Goal: Find specific page/section: Find specific page/section

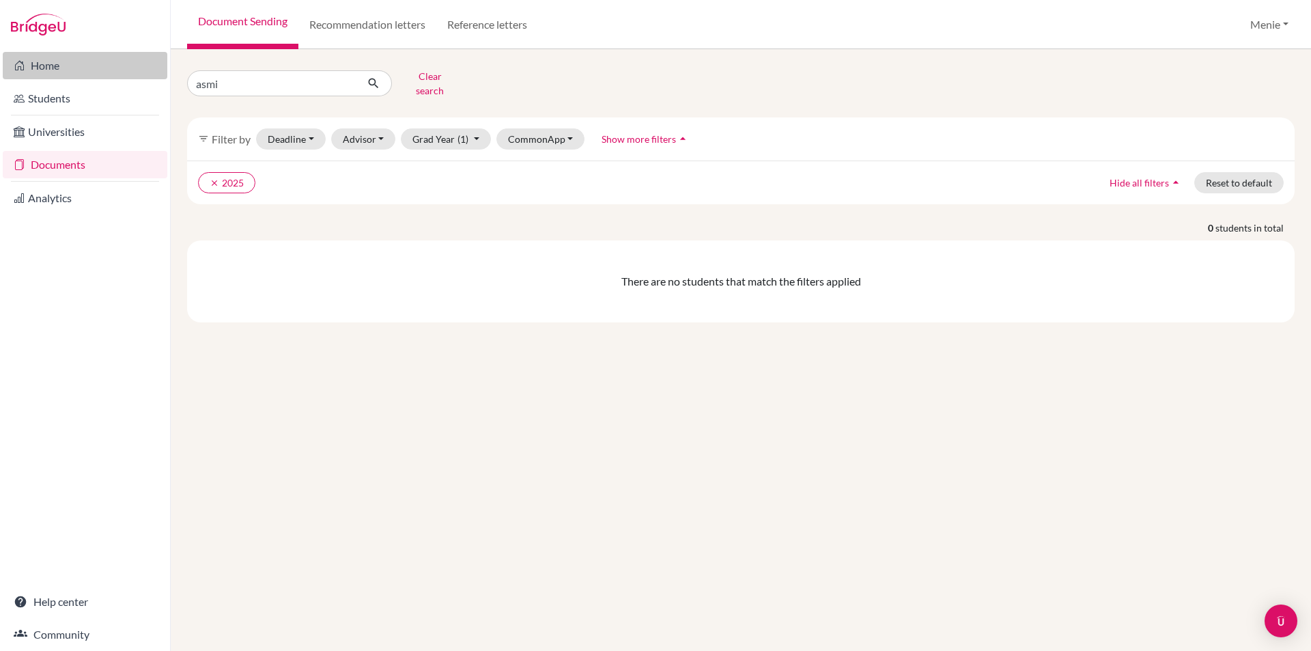
click at [56, 58] on link "Home" at bounding box center [85, 65] width 165 height 27
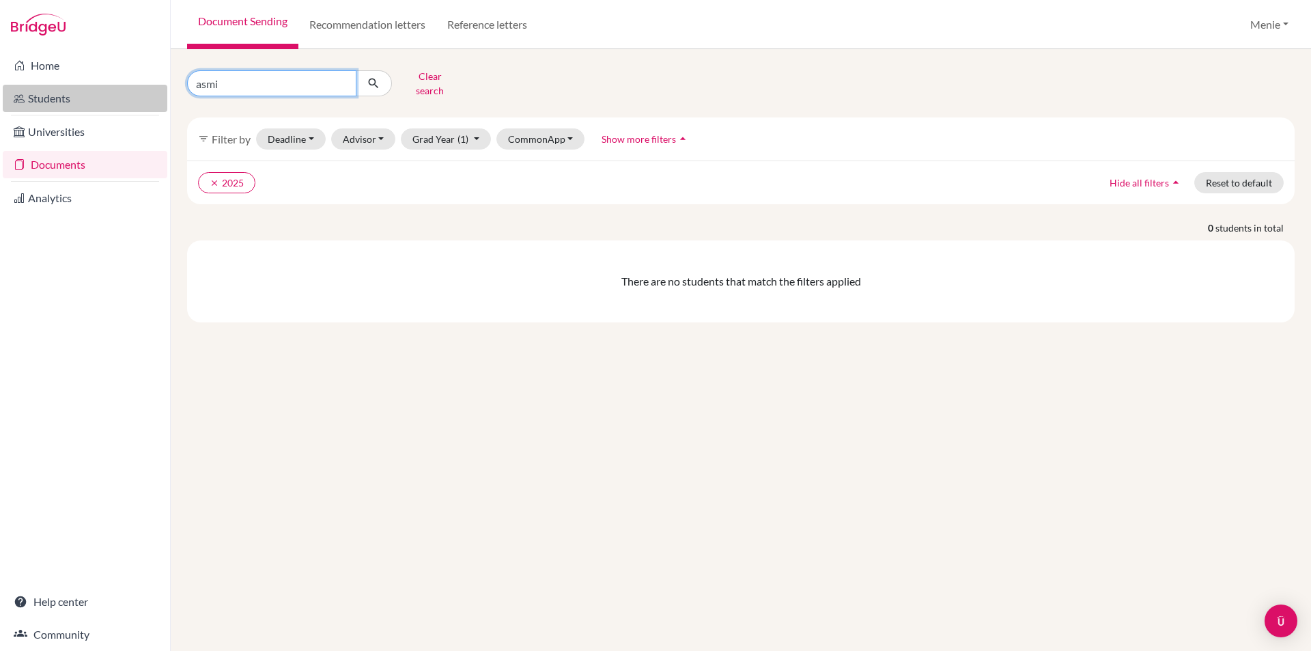
drag, startPoint x: 247, startPoint y: 79, endPoint x: 68, endPoint y: 87, distance: 178.4
click at [83, 85] on div "Home Students Universities Documents Analytics Help center Community Document S…" at bounding box center [655, 325] width 1311 height 651
type input "Antara"
click button "submit" at bounding box center [374, 83] width 36 height 26
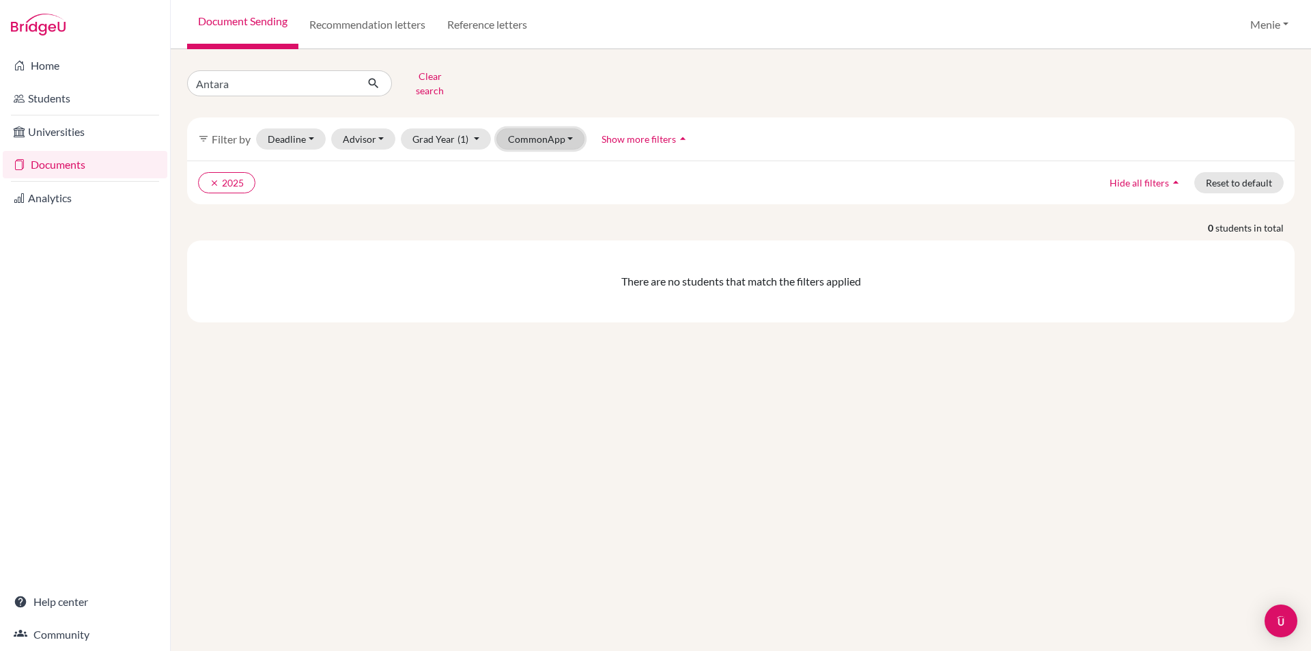
click at [558, 132] on button "CommonApp" at bounding box center [540, 138] width 89 height 21
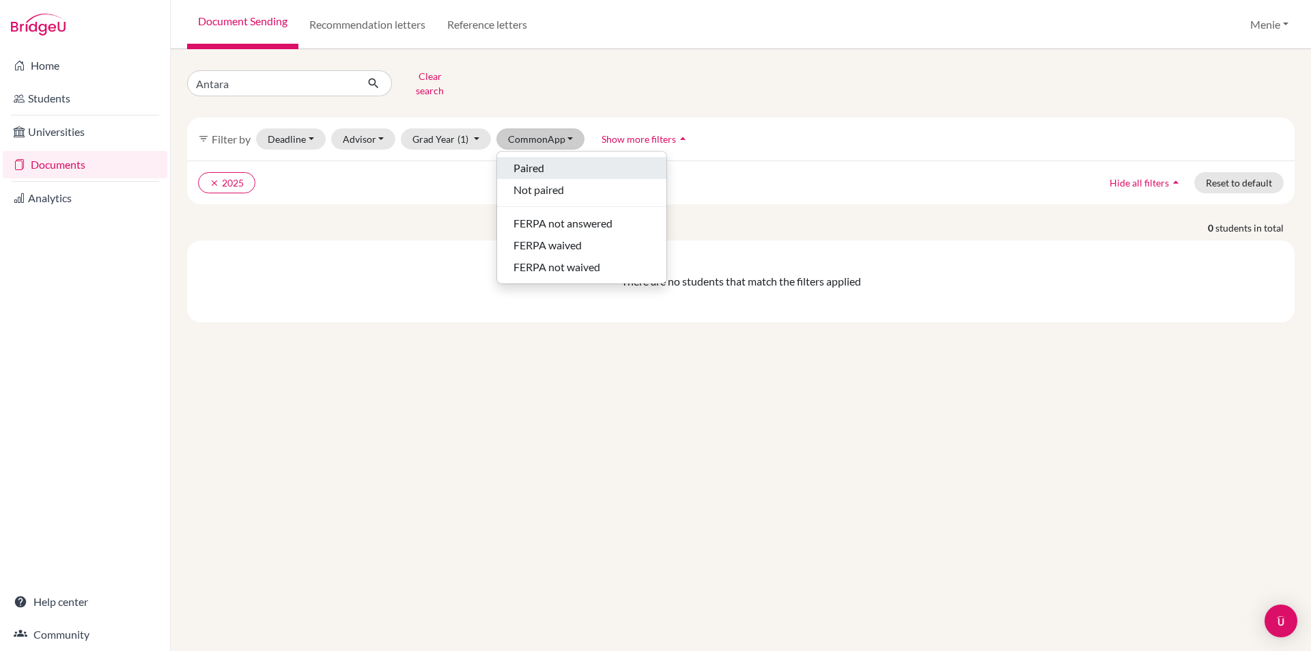
click at [542, 160] on span "Paired" at bounding box center [529, 168] width 31 height 16
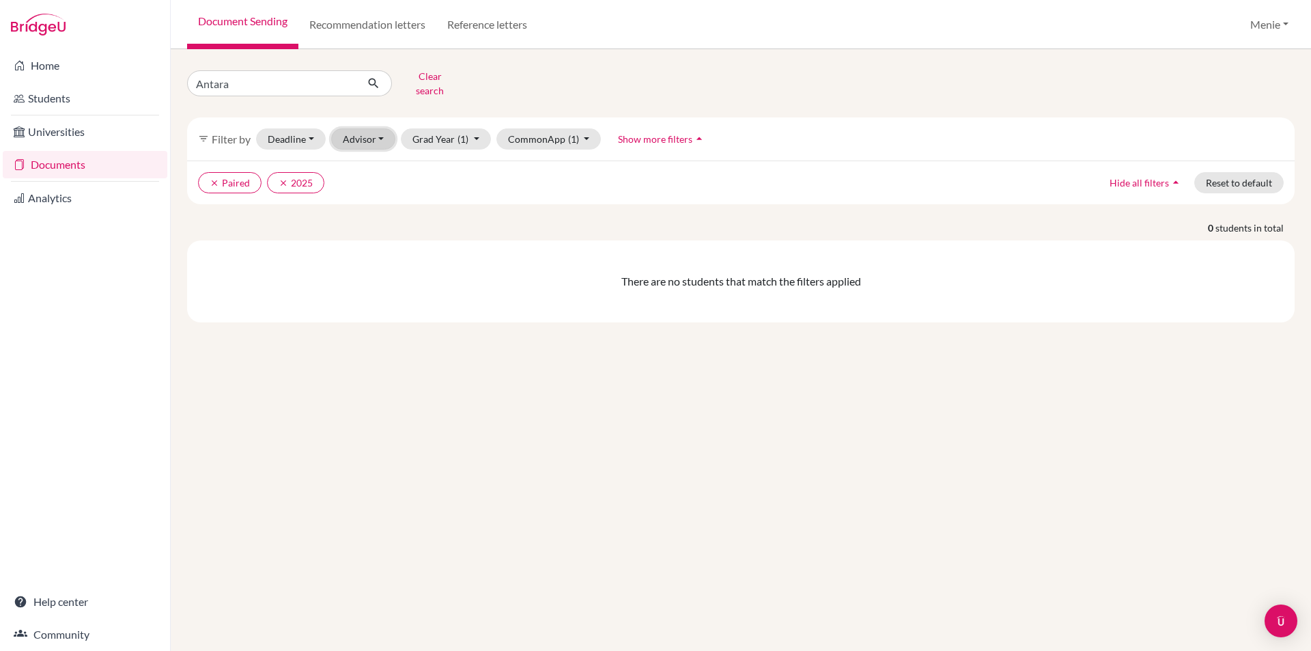
click at [355, 130] on button "Advisor" at bounding box center [363, 138] width 65 height 21
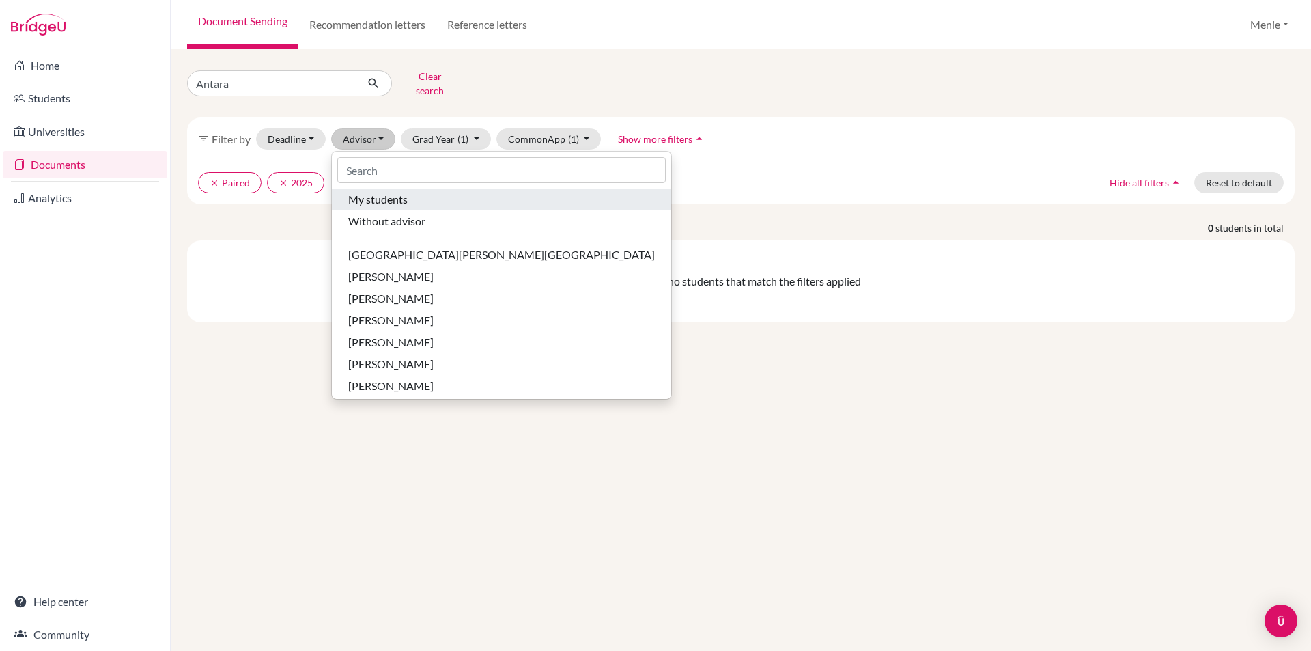
click at [378, 192] on span "My students" at bounding box center [377, 199] width 59 height 16
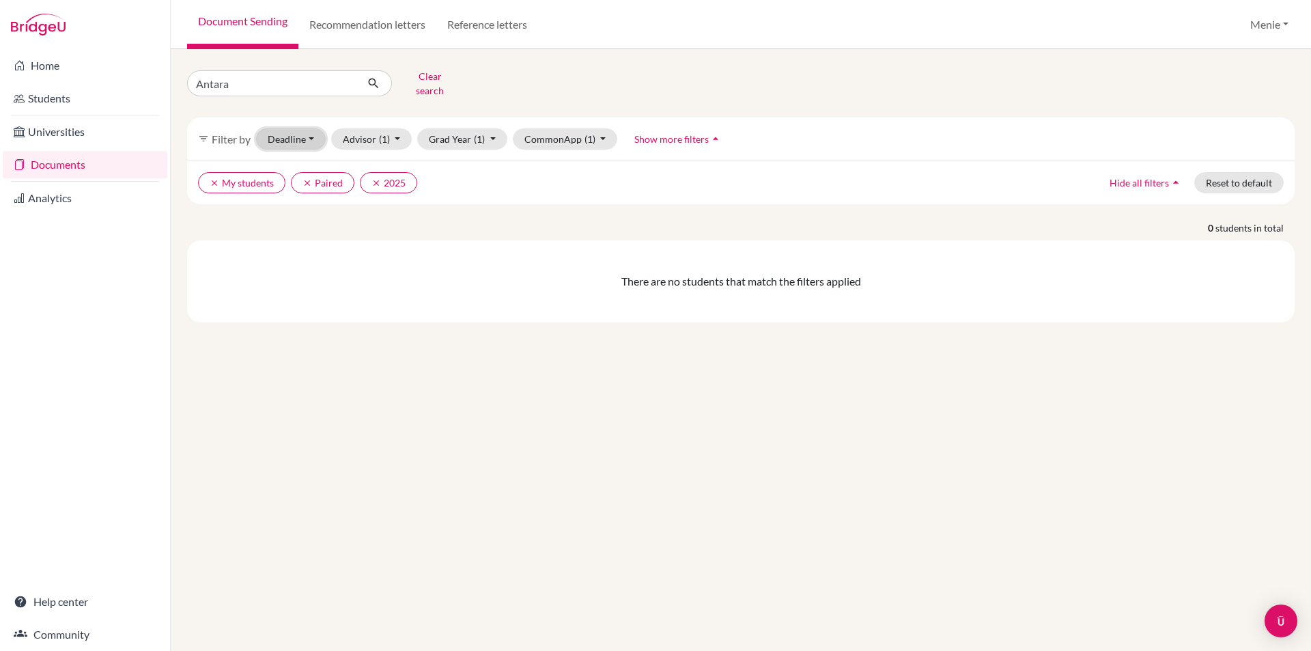
click at [303, 128] on button "Deadline - Select a date range Or double click for a single date selection Toda…" at bounding box center [291, 138] width 70 height 21
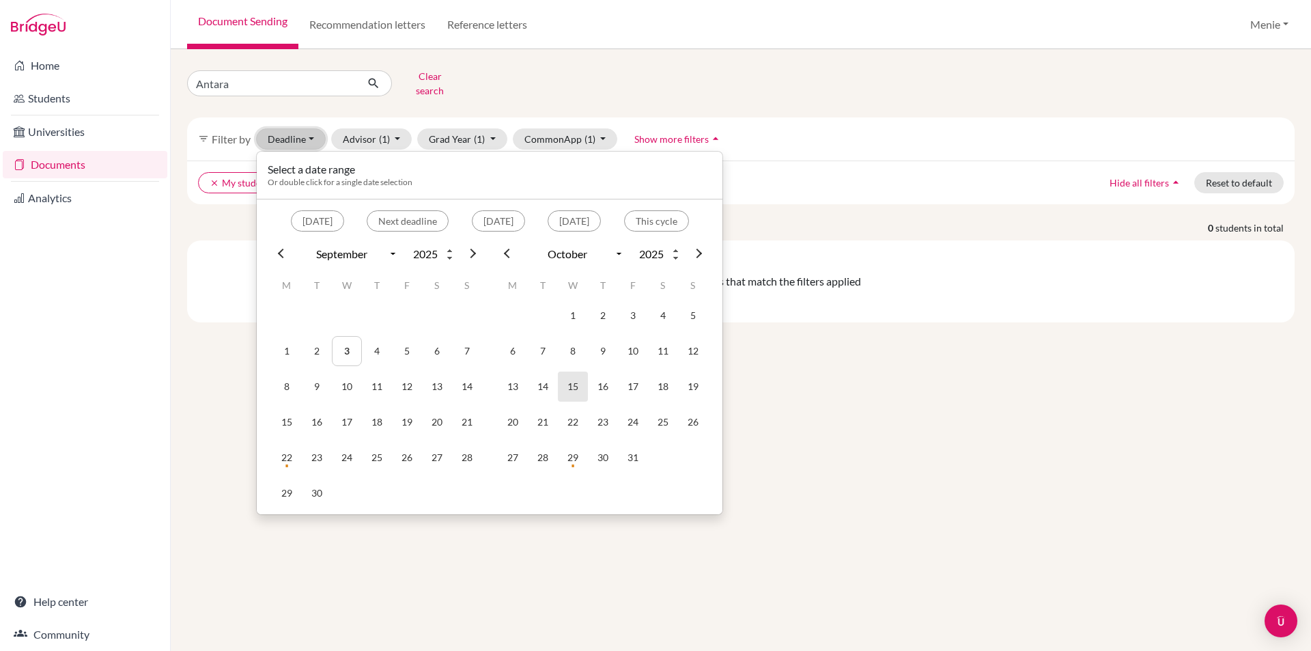
click at [578, 378] on td "15" at bounding box center [573, 387] width 30 height 30
click at [884, 385] on div "Antara Clear search filter_list Filter by Deadline 10/15/2025 - 10/15/2025 Sele…" at bounding box center [741, 350] width 1140 height 602
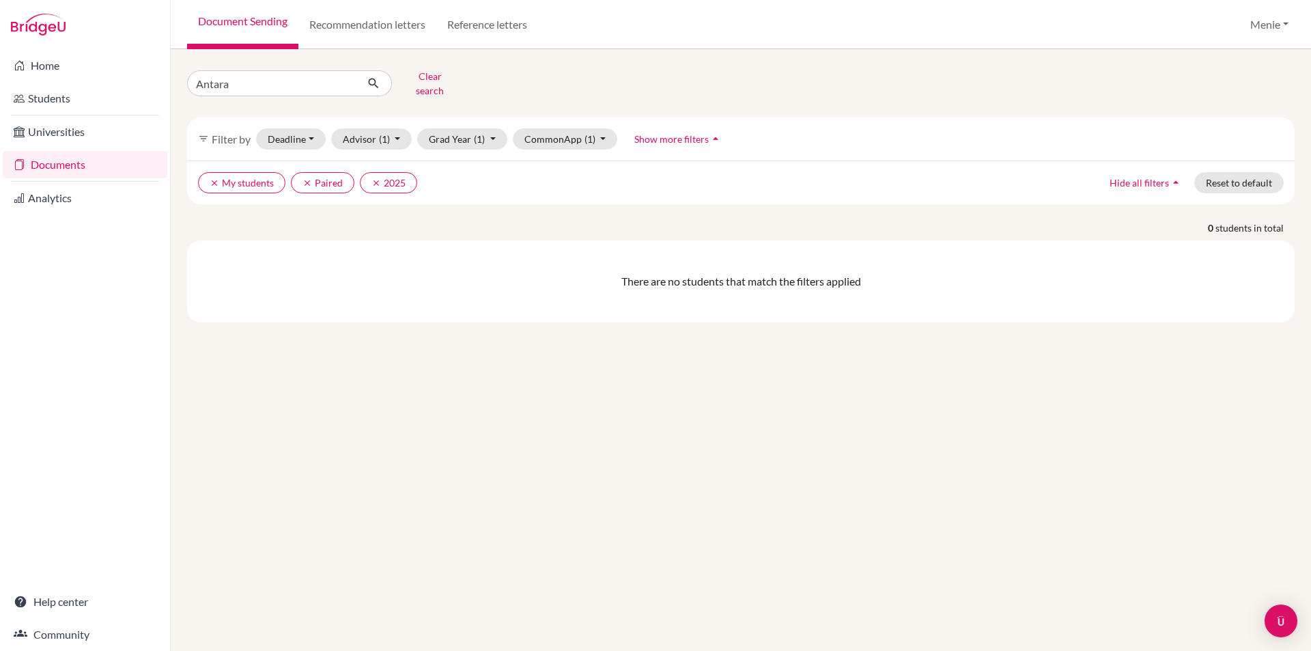
click at [245, 25] on link "Document Sending" at bounding box center [242, 24] width 111 height 49
drag, startPoint x: 275, startPoint y: 85, endPoint x: 23, endPoint y: 84, distance: 252.7
click at [23, 84] on div "Home Students Universities Documents Analytics Help center Community Document S…" at bounding box center [655, 325] width 1311 height 651
click at [547, 133] on button "CommonApp (1)" at bounding box center [565, 138] width 105 height 21
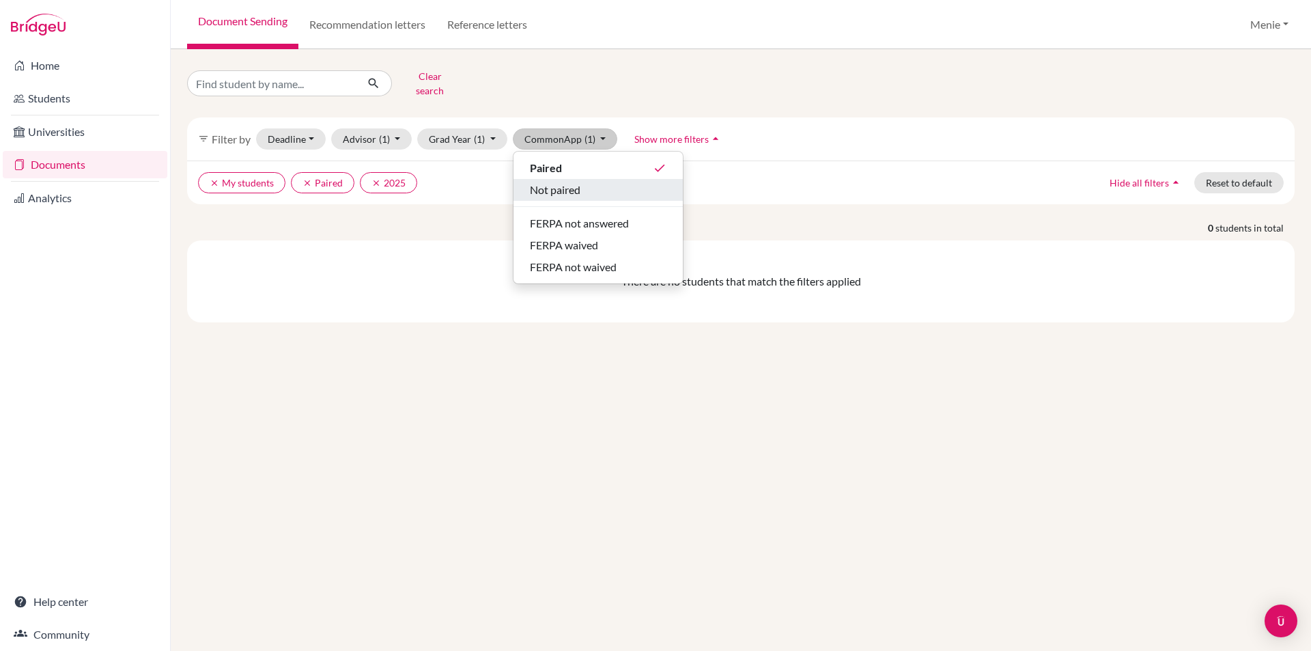
click at [556, 182] on span "Not paired" at bounding box center [555, 190] width 51 height 16
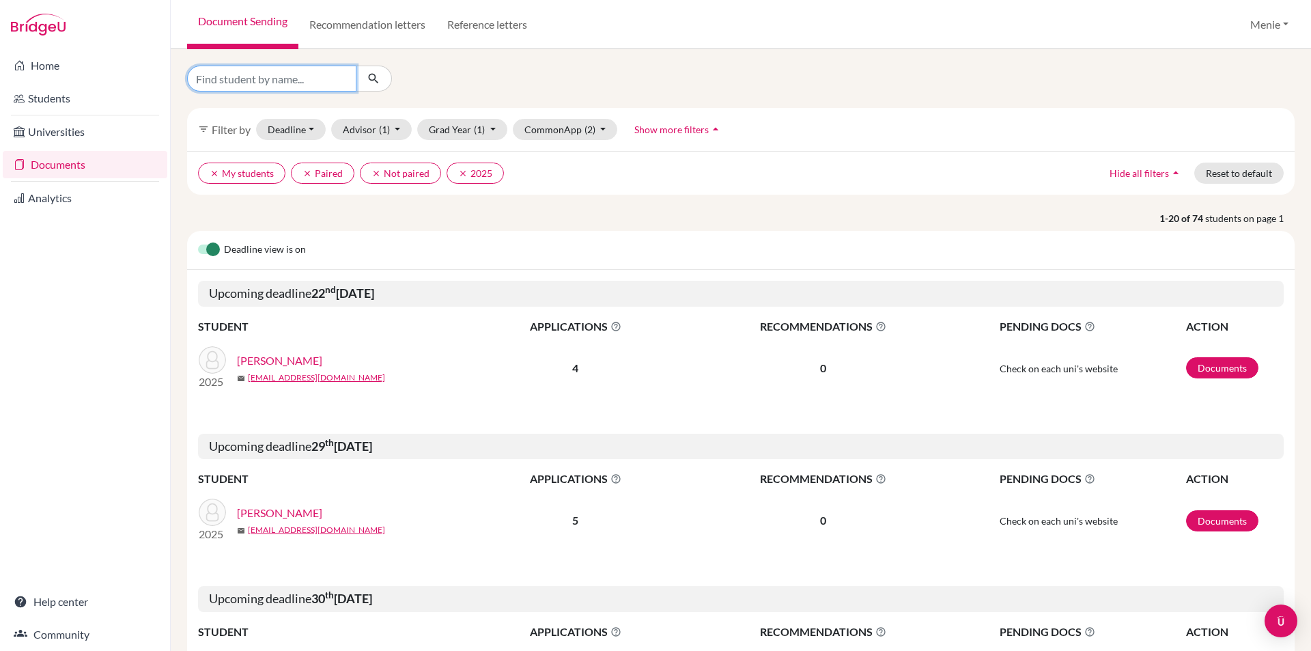
click at [296, 81] on input "Find student by name..." at bounding box center [271, 79] width 169 height 26
type input "Antara"
click at [380, 76] on icon "submit" at bounding box center [374, 79] width 14 height 14
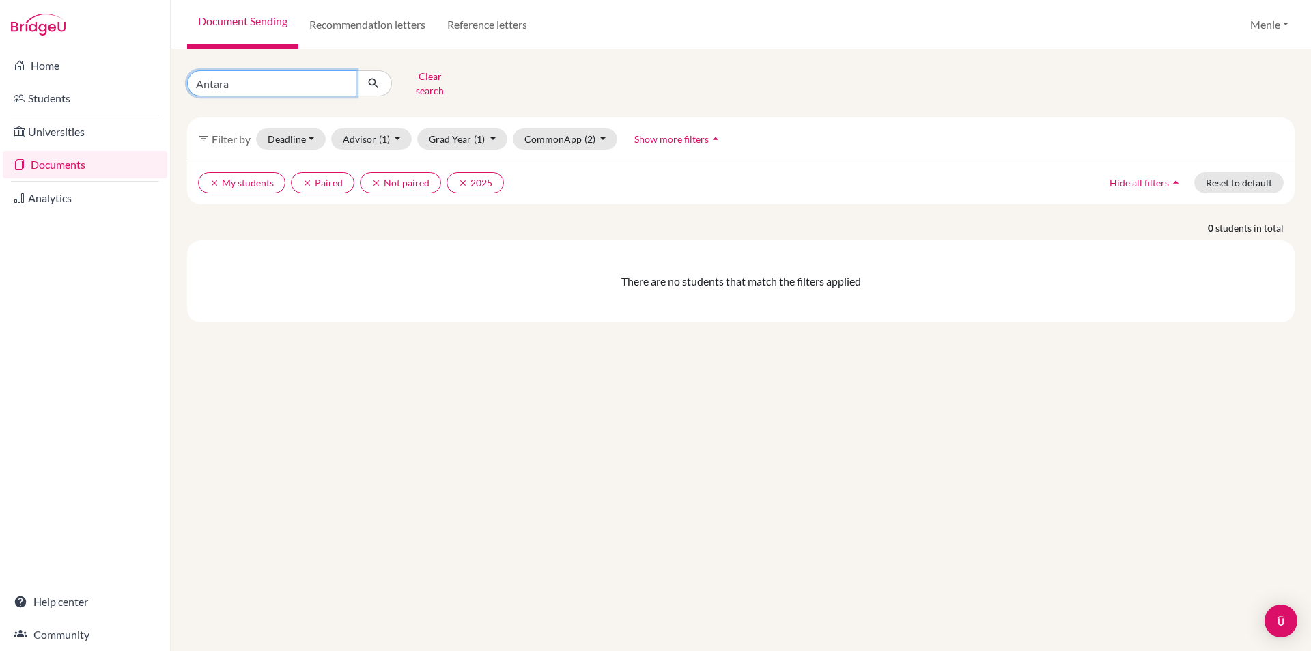
click at [0, 91] on div "Home Students Universities Documents Analytics Help center Community Document S…" at bounding box center [655, 325] width 1311 height 651
type input "Sharma"
click button "submit" at bounding box center [374, 83] width 36 height 26
click at [472, 132] on button "Grad Year (1)" at bounding box center [462, 138] width 90 height 21
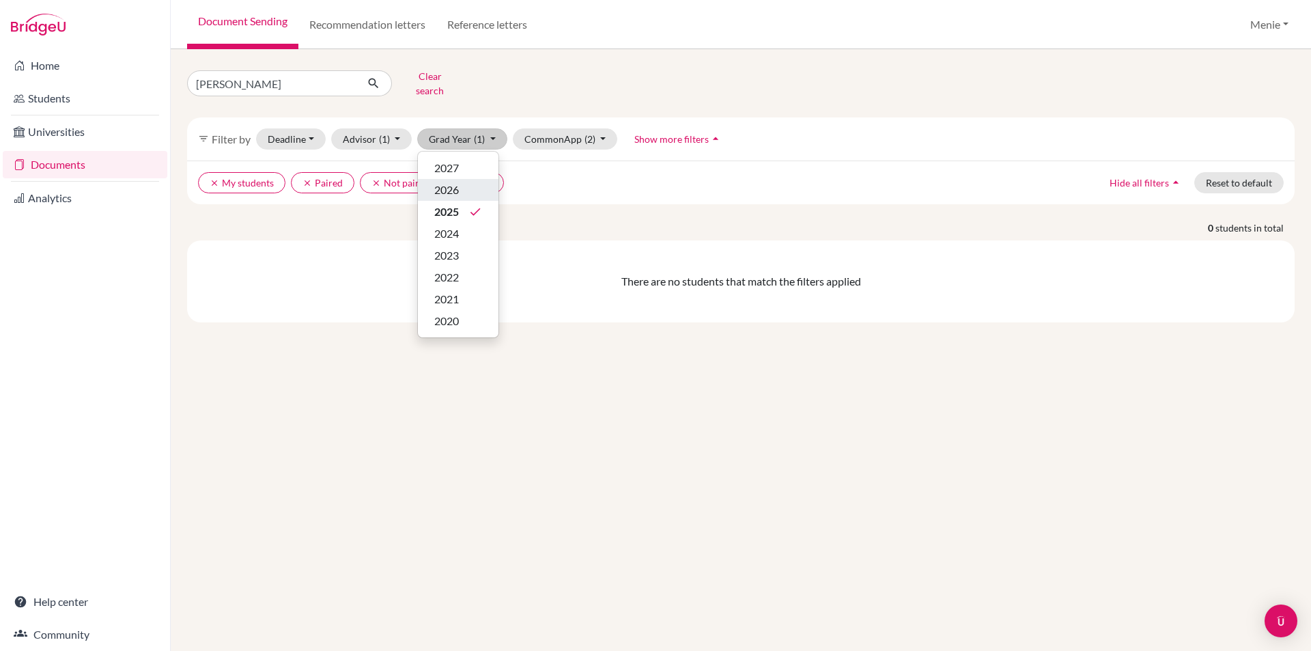
click at [456, 182] on span "2026" at bounding box center [446, 190] width 25 height 16
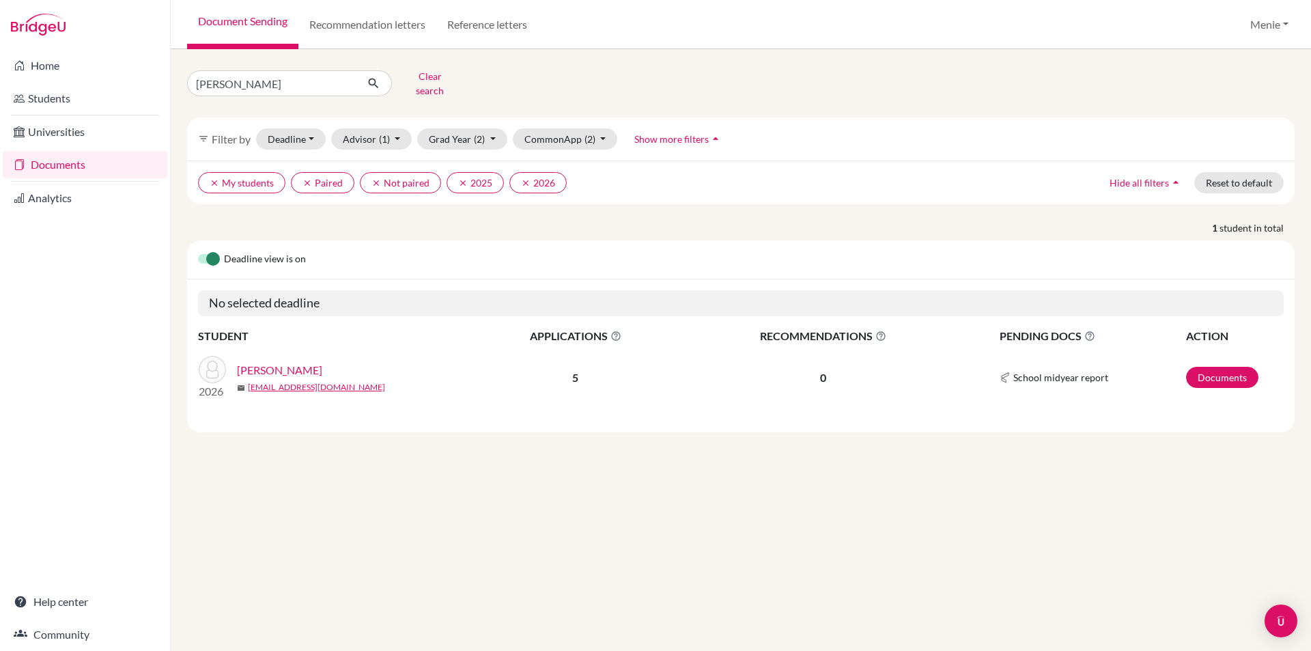
click at [290, 362] on link "[PERSON_NAME]" at bounding box center [279, 370] width 85 height 16
